Goal: Find specific page/section: Find specific page/section

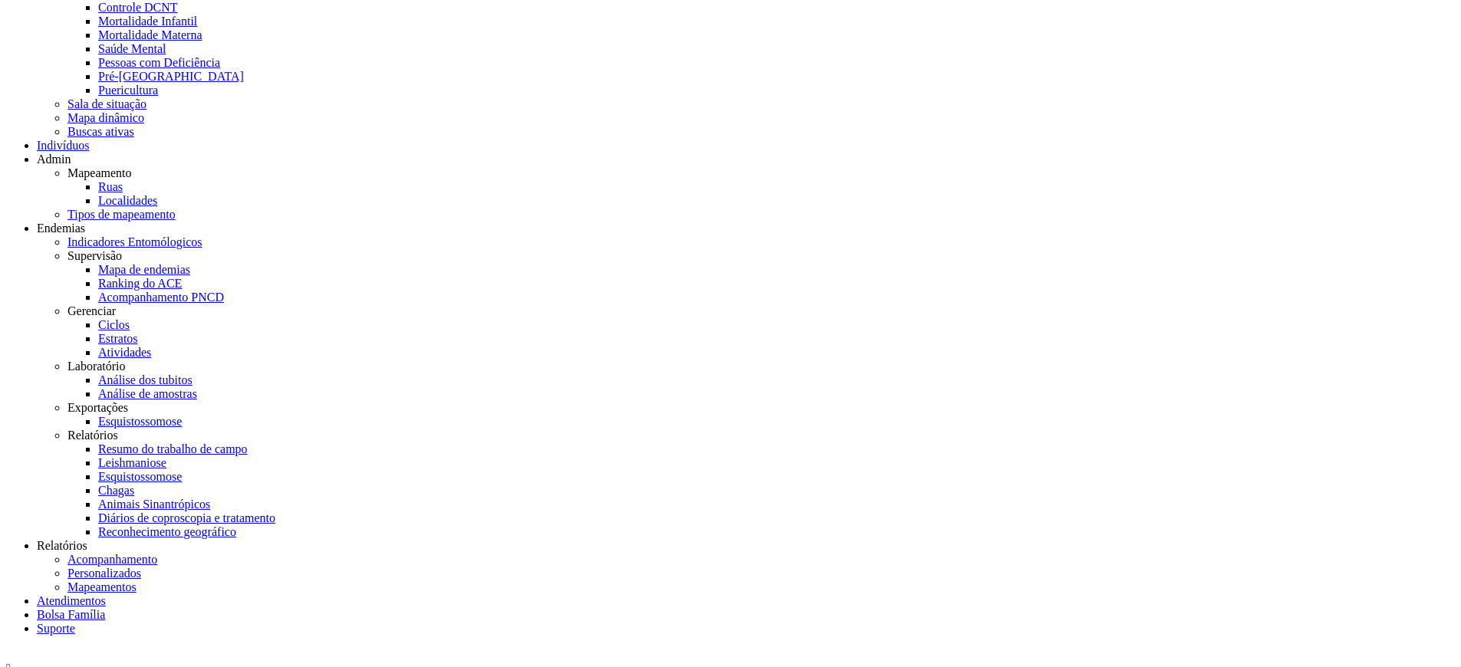
scroll to position [460, 0]
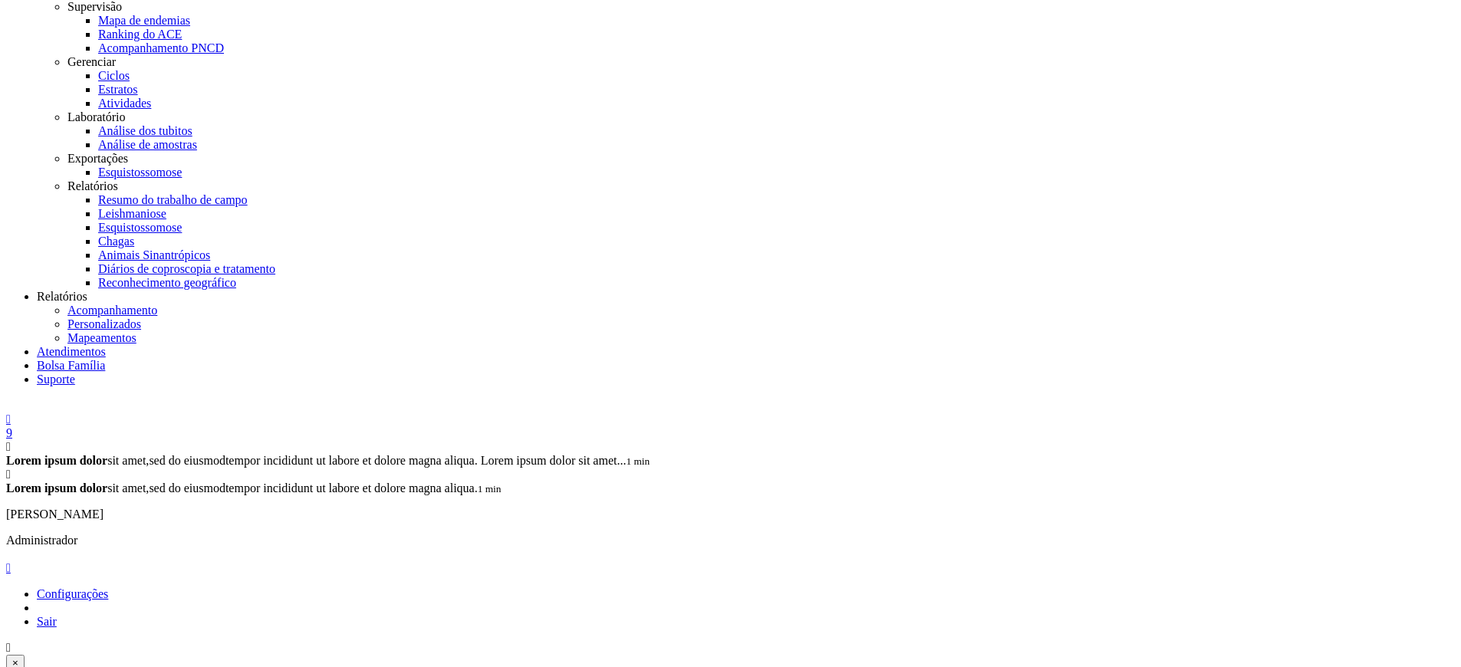
drag, startPoint x: 212, startPoint y: 549, endPoint x: 192, endPoint y: 543, distance: 20.9
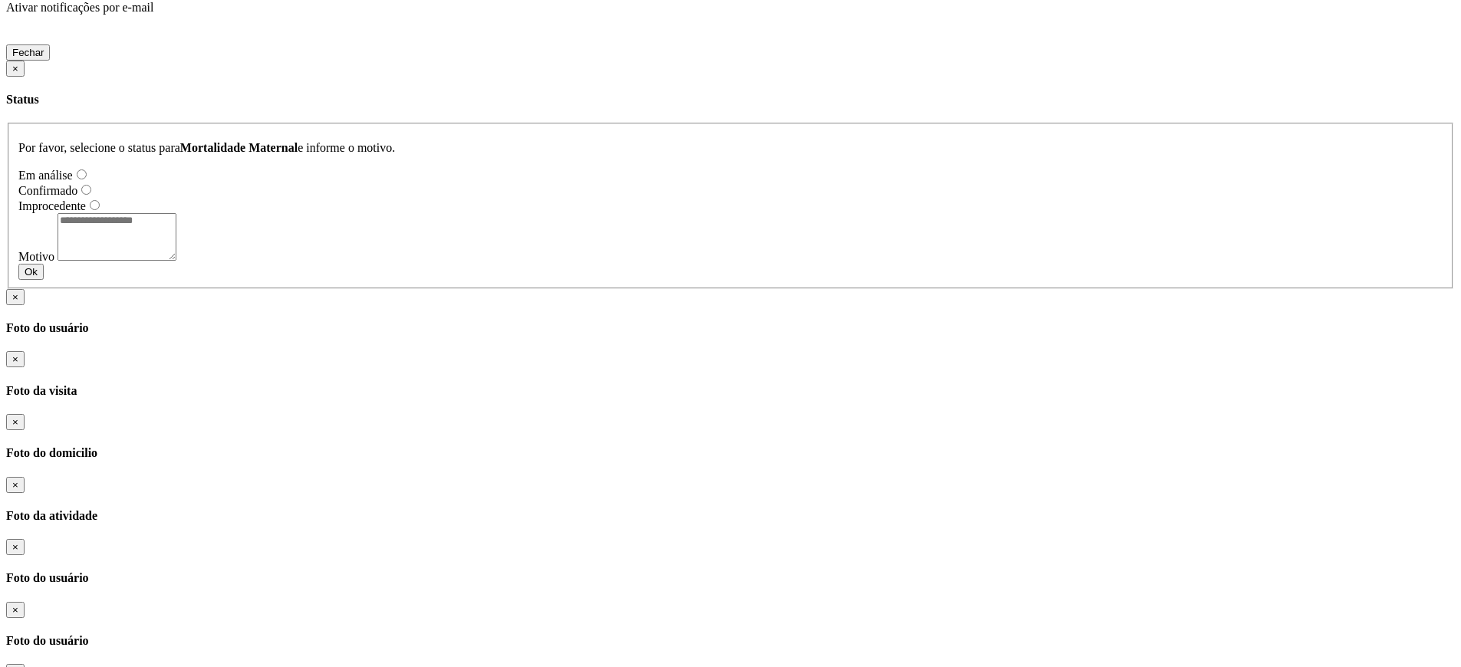
scroll to position [1472, 0]
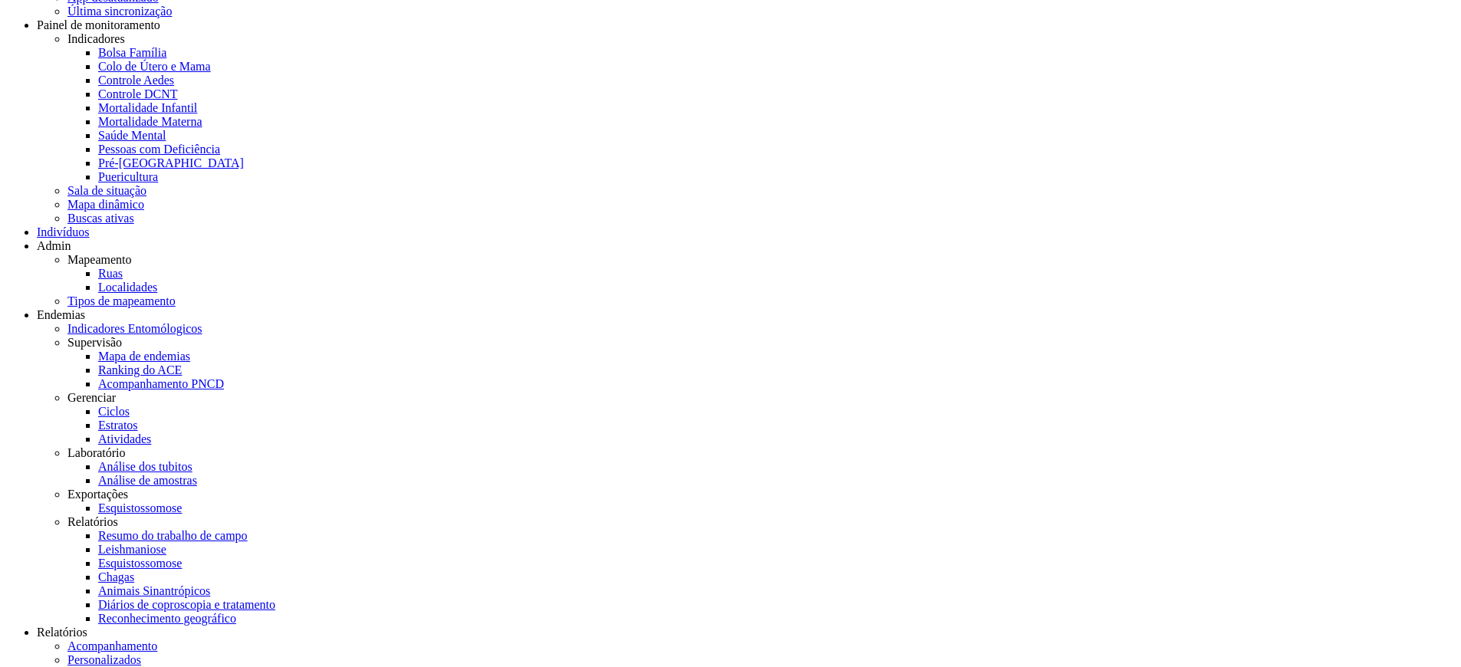
scroll to position [92, 0]
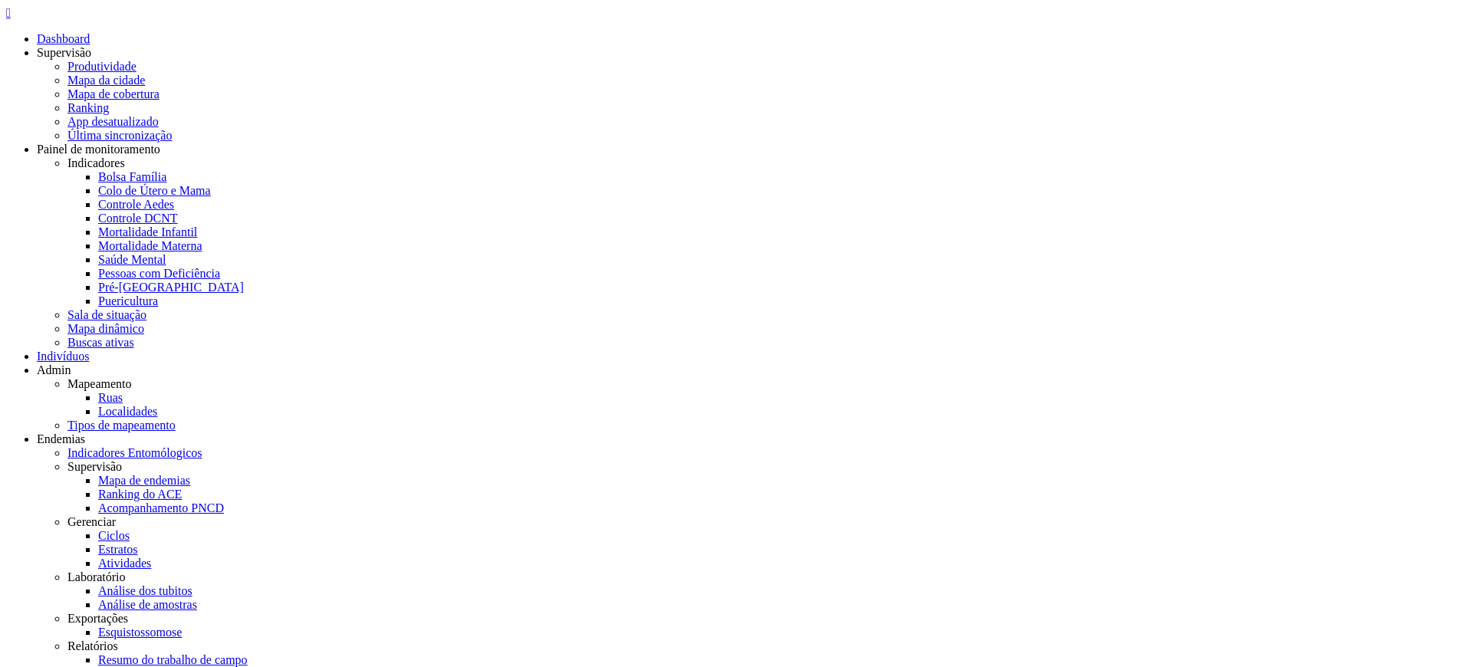
scroll to position [92, 0]
